Goal: Go to known website: Access a specific website the user already knows

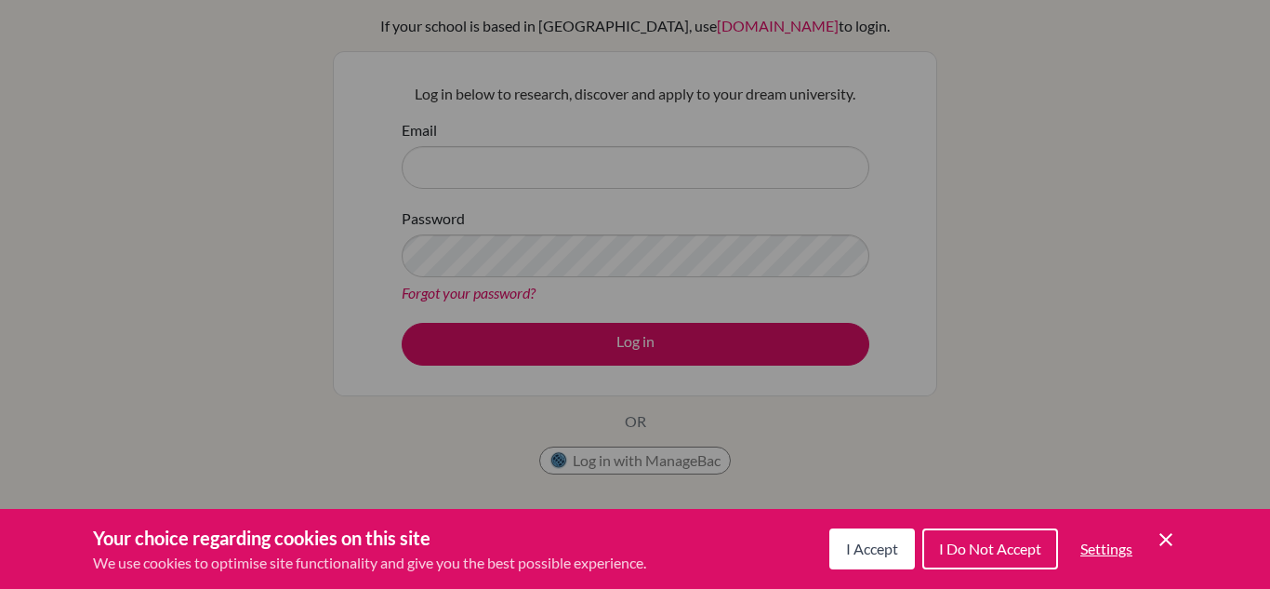
click at [725, 216] on div "Cookie Preferences" at bounding box center [635, 294] width 1270 height 589
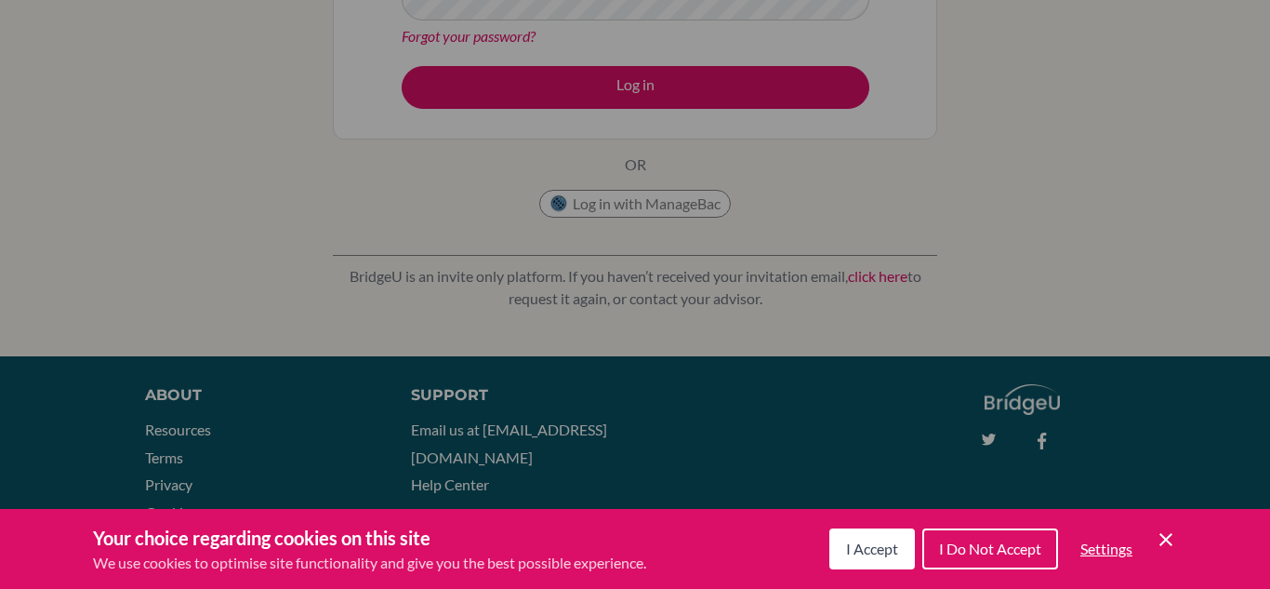
scroll to position [383, 0]
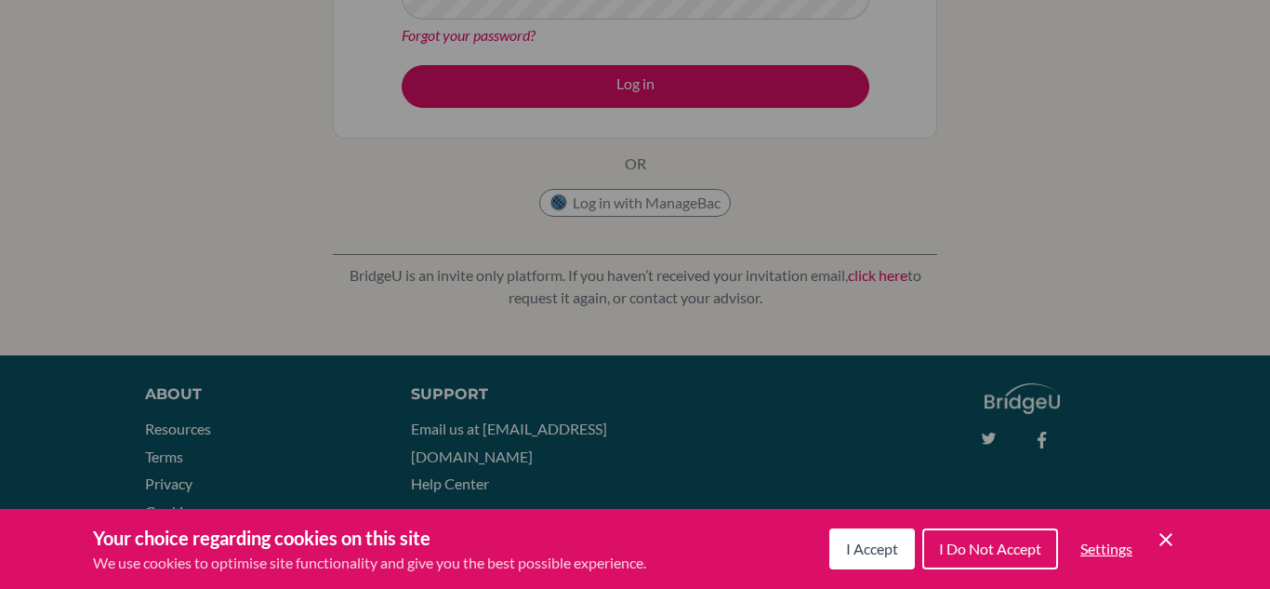
click at [955, 555] on span "I Do Not Accept" at bounding box center [990, 548] width 102 height 18
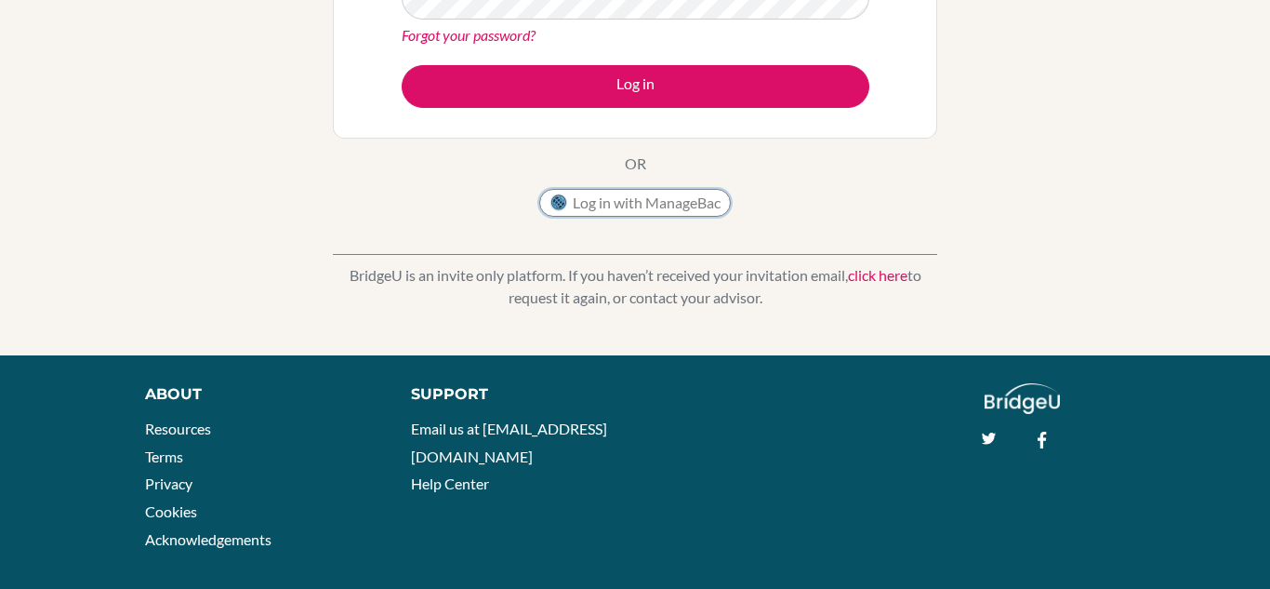
click at [634, 205] on button "Log in with ManageBac" at bounding box center [635, 203] width 192 height 28
